Goal: Information Seeking & Learning: Learn about a topic

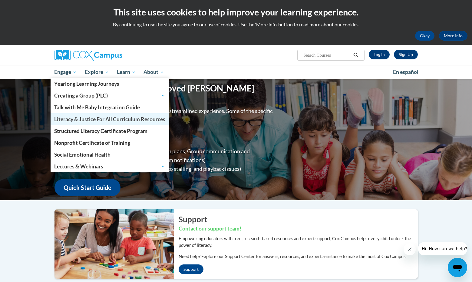
click at [110, 116] on span "Literacy & Justice For All Curriculum Resources" at bounding box center [109, 119] width 111 height 6
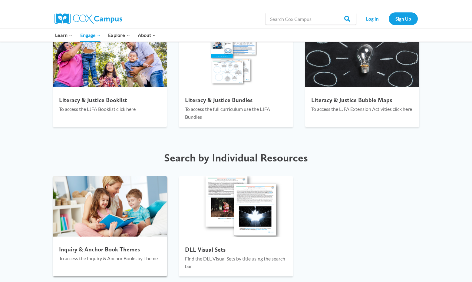
scroll to position [739, 0]
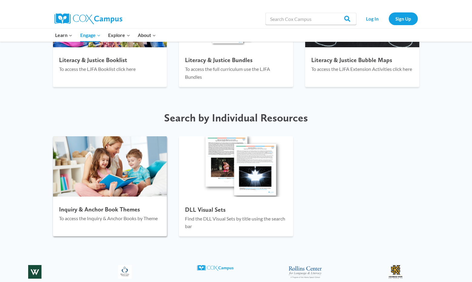
click at [109, 216] on p "To access the Inquiry & Anchor Books by Theme" at bounding box center [110, 218] width 102 height 8
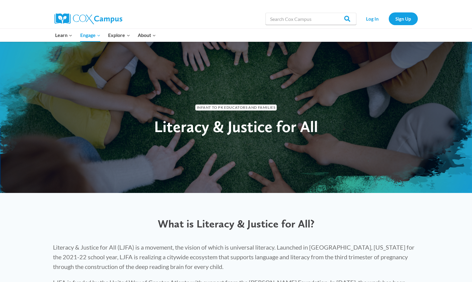
scroll to position [0, 0]
click at [309, 21] on input "Search in https://coxcampus.org/" at bounding box center [310, 19] width 91 height 12
type input "the way I feel"
click at [345, 19] on input "Search" at bounding box center [345, 19] width 24 height 12
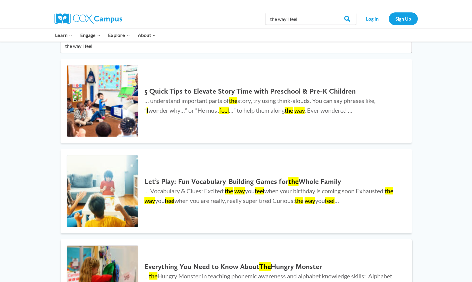
scroll to position [107, 0]
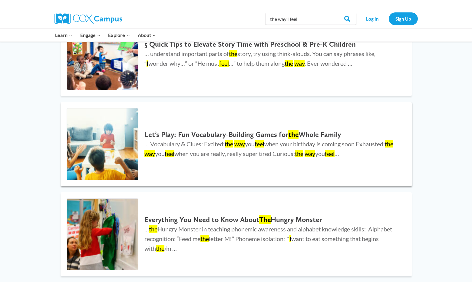
click at [227, 148] on p "… Vocabulary & Clues: Excited: the way you feel when your birthday is coming so…" at bounding box center [271, 148] width 255 height 19
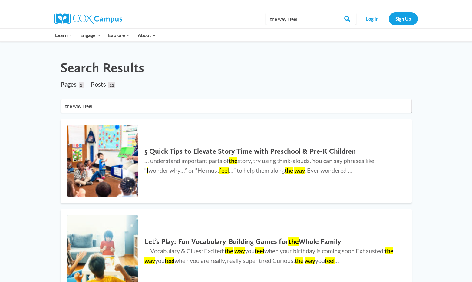
scroll to position [0, 0]
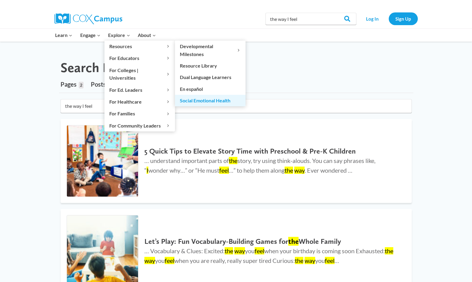
click at [219, 101] on link "Social Emotional Health" at bounding box center [210, 100] width 70 height 11
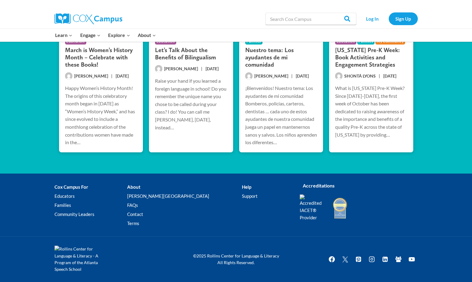
scroll to position [816, 0]
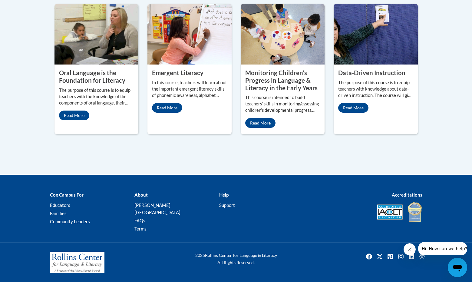
scroll to position [378, 0]
click at [165, 113] on link "Read More" at bounding box center [167, 108] width 30 height 10
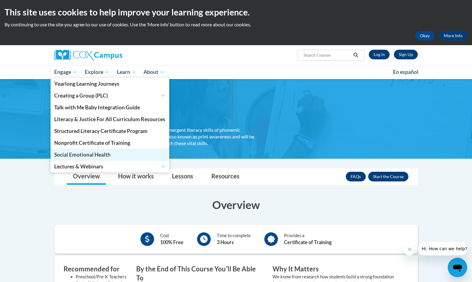
drag, startPoint x: 101, startPoint y: 153, endPoint x: 110, endPoint y: 151, distance: 9.0
click at [101, 153] on span "Social Emotional Health" at bounding box center [82, 154] width 56 height 6
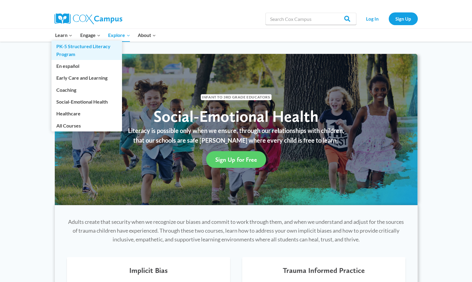
click at [74, 45] on link "PK-5 Structured Literacy Program" at bounding box center [86, 50] width 70 height 19
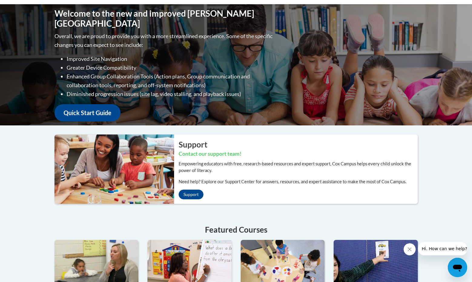
scroll to position [71, 0]
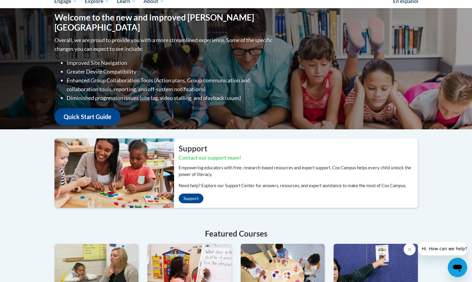
drag, startPoint x: 103, startPoint y: 110, endPoint x: 112, endPoint y: 109, distance: 8.3
click at [104, 110] on link "Quick Start Guide" at bounding box center [87, 116] width 66 height 17
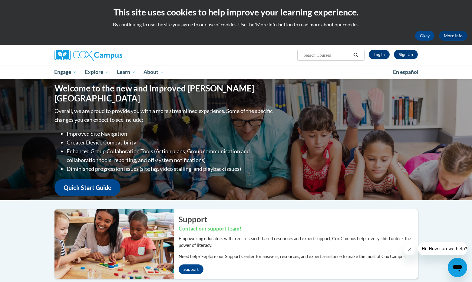
scroll to position [0, 0]
drag, startPoint x: 424, startPoint y: 36, endPoint x: 461, endPoint y: 18, distance: 42.2
click at [424, 36] on button "Okay" at bounding box center [424, 36] width 19 height 10
